Goal: Check status: Check status

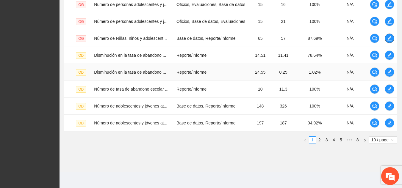
scroll to position [201, 0]
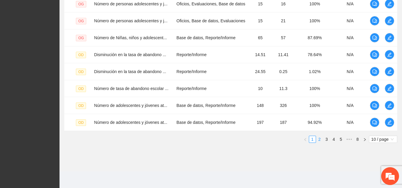
click at [187, 141] on link "2" at bounding box center [319, 139] width 7 height 7
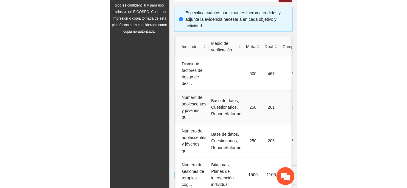
scroll to position [0, 0]
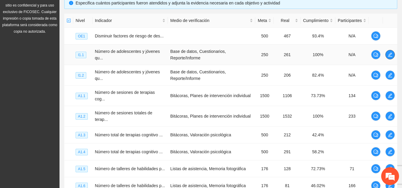
click at [187, 57] on button "button" at bounding box center [390, 55] width 10 height 10
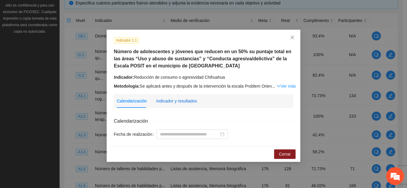
click at [187, 98] on div "Indicador y resultados" at bounding box center [176, 101] width 41 height 7
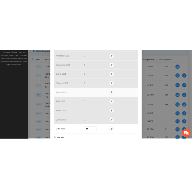
scroll to position [271, 0]
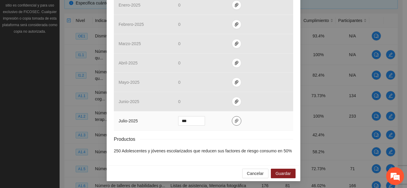
click at [187, 123] on span "paper-clip" at bounding box center [236, 121] width 9 height 5
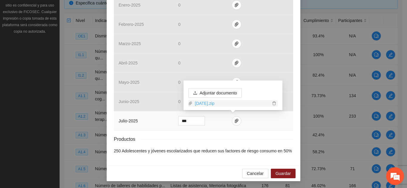
click at [187, 104] on link "[DATE].zip" at bounding box center [231, 103] width 78 height 7
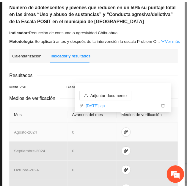
scroll to position [0, 0]
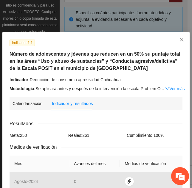
click at [180, 40] on icon "close" at bounding box center [181, 39] width 5 height 5
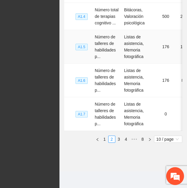
scroll to position [402, 0]
click at [121, 140] on link "3" at bounding box center [119, 139] width 7 height 7
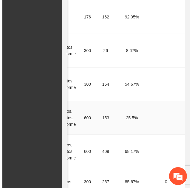
scroll to position [0, 110]
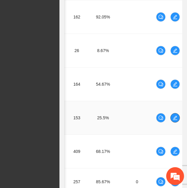
click at [174, 115] on icon "edit" at bounding box center [175, 117] width 5 height 5
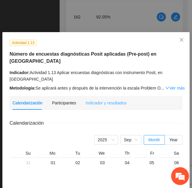
click at [93, 96] on div "Indicador y resultados" at bounding box center [105, 103] width 41 height 14
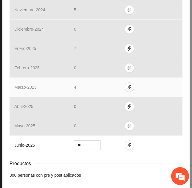
scroll to position [240, 0]
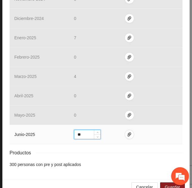
click at [82, 130] on input "**" at bounding box center [87, 134] width 26 height 9
click at [127, 132] on icon "paper-clip" at bounding box center [129, 134] width 4 height 4
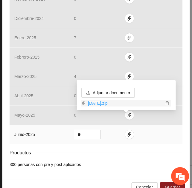
click at [101, 100] on link "[DATE].zip" at bounding box center [124, 103] width 78 height 7
click at [91, 105] on link "[DATE].zip" at bounding box center [124, 103] width 78 height 7
